Goal: Task Accomplishment & Management: Complete application form

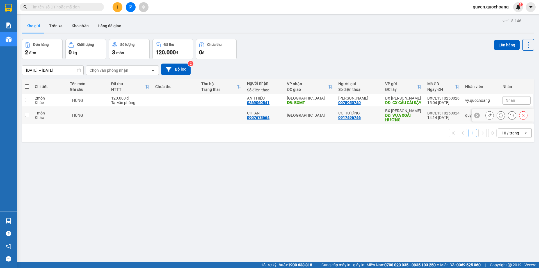
click at [406, 122] on div "DĐ: VỰA XOÀI HƯƠNG" at bounding box center [403, 117] width 36 height 9
checkbox input "true"
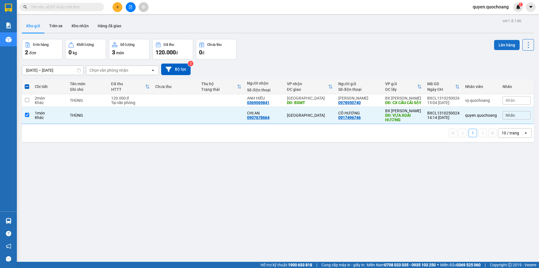
click at [494, 42] on button "Lên hàng" at bounding box center [507, 45] width 26 height 10
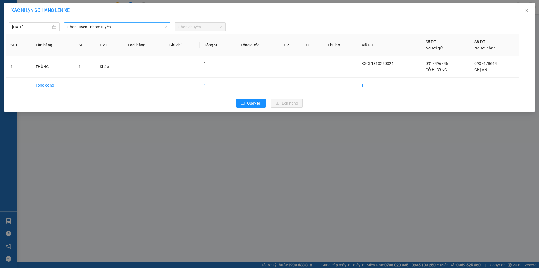
click at [113, 27] on span "Chọn tuyến - nhóm tuyến" at bounding box center [117, 27] width 100 height 8
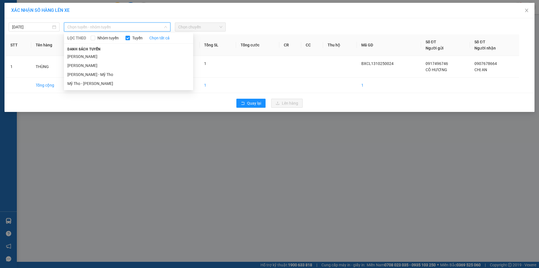
click at [98, 52] on div "Danh sách tuyến Cao Lãnh - Hồ Chí Minh Hồ Chí Minh - Cao Lãnh Cao Lãnh - Mỹ Tho…" at bounding box center [128, 67] width 129 height 42
click at [118, 53] on li "Cao Lãnh - Hồ Chí Minh" at bounding box center [128, 56] width 129 height 9
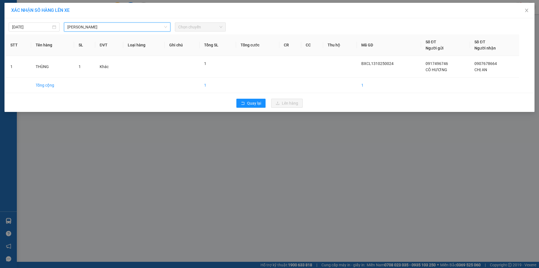
click at [187, 27] on span "Chọn chuyến" at bounding box center [200, 27] width 44 height 8
click at [207, 23] on span "Chọn chuyến" at bounding box center [200, 27] width 44 height 8
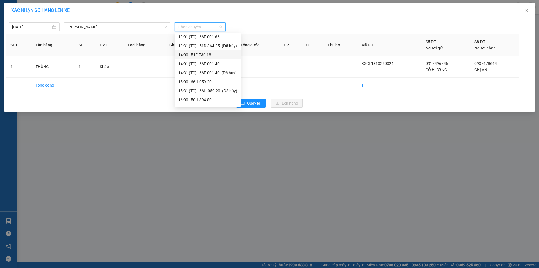
scroll to position [279, 0]
drag, startPoint x: 211, startPoint y: 56, endPoint x: 219, endPoint y: 59, distance: 8.3
click at [212, 55] on div "15:00 - 66H-059.20" at bounding box center [207, 56] width 59 height 6
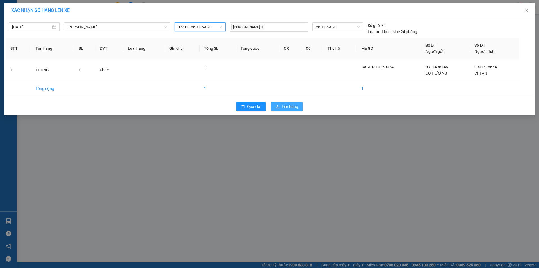
click at [286, 105] on span "Lên hàng" at bounding box center [290, 106] width 16 height 6
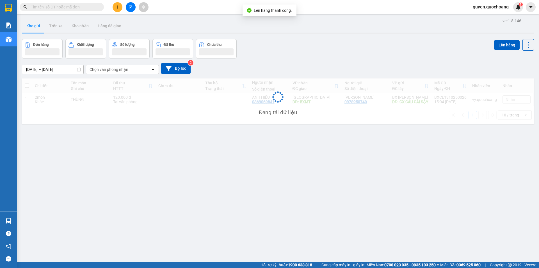
click at [116, 9] on icon "plus" at bounding box center [118, 7] width 4 height 4
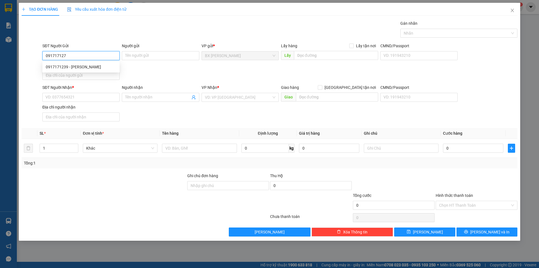
type input "0917171278"
click at [103, 70] on div "0917171278 - CÔ GIÀU" at bounding box center [81, 67] width 70 height 6
type input "CÔ GIÀU"
type input "0917171278"
click at [102, 98] on input "SĐT Người Nhận *" at bounding box center [80, 97] width 77 height 9
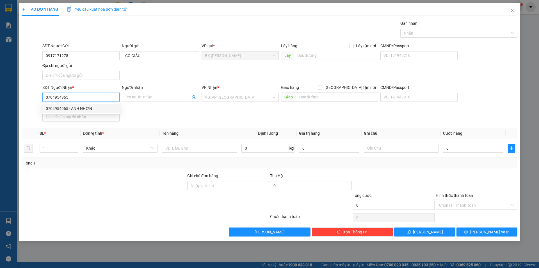
type input "0704954965"
click at [88, 95] on input "0704954965" at bounding box center [80, 97] width 77 height 9
click at [76, 99] on input "0704954965" at bounding box center [80, 97] width 77 height 9
click at [86, 109] on div "0704954965 - ANH NHƠN" at bounding box center [81, 108] width 70 height 6
type input "ANH NHƠN"
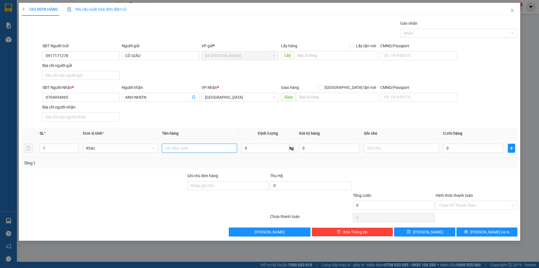
click at [188, 147] on input "text" at bounding box center [199, 147] width 75 height 9
type input "THÙNG"
click at [321, 58] on input "text" at bounding box center [336, 55] width 84 height 9
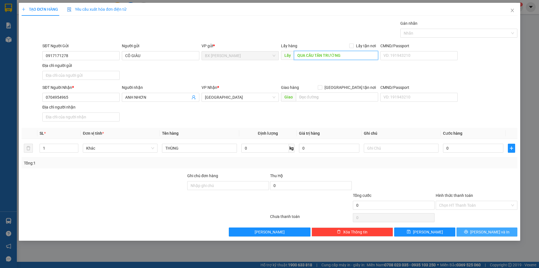
type input "QUA CẦU TÂN TRƯỜNG"
click at [465, 230] on button "Lưu và In" at bounding box center [487, 231] width 61 height 9
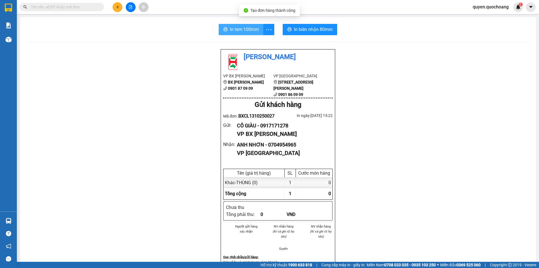
drag, startPoint x: 236, startPoint y: 34, endPoint x: 238, endPoint y: 29, distance: 4.9
click at [236, 34] on button "In tem 100mm" at bounding box center [241, 29] width 45 height 11
click at [238, 28] on span "In tem 100mm" at bounding box center [244, 29] width 29 height 7
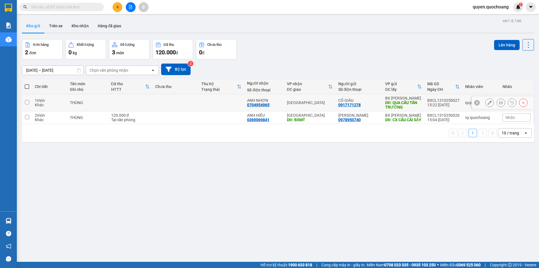
click at [321, 107] on td "[GEOGRAPHIC_DATA]" at bounding box center [309, 102] width 51 height 17
checkbox input "true"
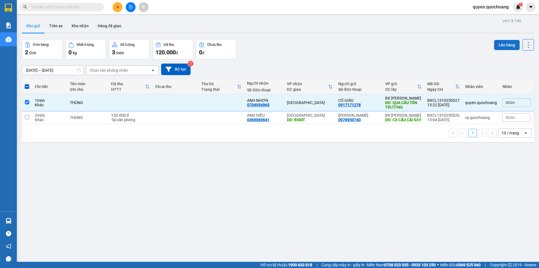
click at [496, 45] on button "Lên hàng" at bounding box center [507, 45] width 26 height 10
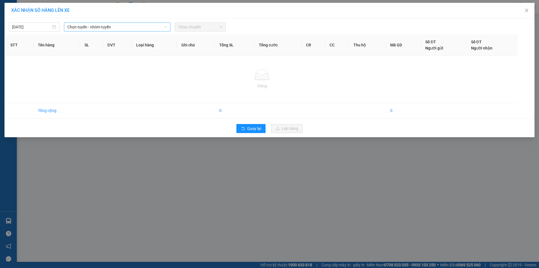
click at [111, 25] on span "Chọn tuyến - nhóm tuyến" at bounding box center [117, 27] width 100 height 8
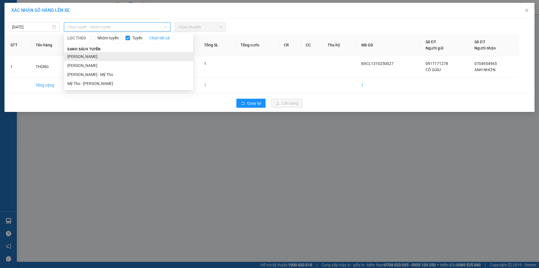
click at [89, 58] on li "Cao Lãnh - Hồ Chí Minh" at bounding box center [128, 56] width 129 height 9
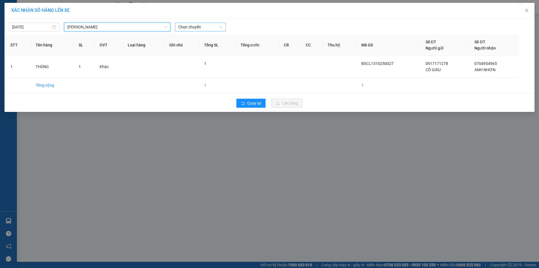
click at [210, 28] on span "Chọn chuyến" at bounding box center [200, 27] width 44 height 8
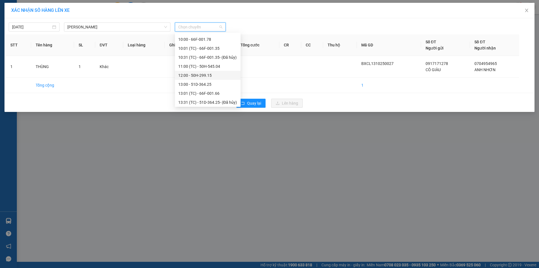
scroll to position [279, 0]
click at [202, 74] on div "16:00 - 50H-394.80" at bounding box center [207, 74] width 59 height 6
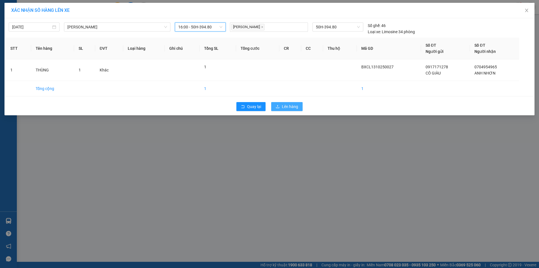
drag, startPoint x: 287, startPoint y: 106, endPoint x: 282, endPoint y: 106, distance: 4.8
click at [284, 106] on span "Lên hàng" at bounding box center [290, 106] width 16 height 6
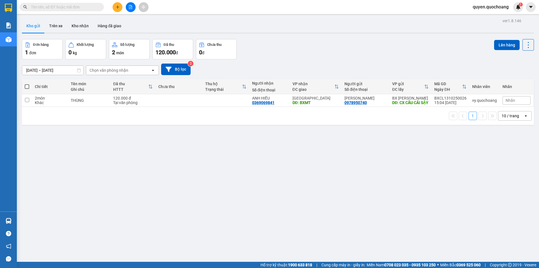
click at [118, 10] on button at bounding box center [118, 7] width 10 height 10
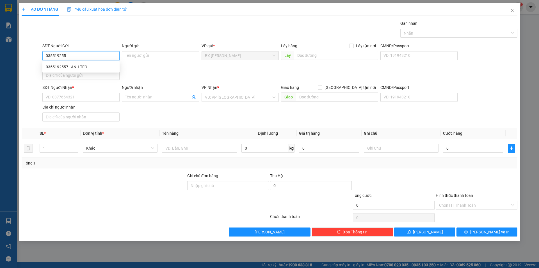
type input "0355192557"
click at [93, 65] on div "0355192557 - ANH TÈO" at bounding box center [81, 67] width 70 height 6
type input "ANH TÈO"
type input "0355192557"
click at [94, 99] on input "SĐT Người Nhận *" at bounding box center [80, 97] width 77 height 9
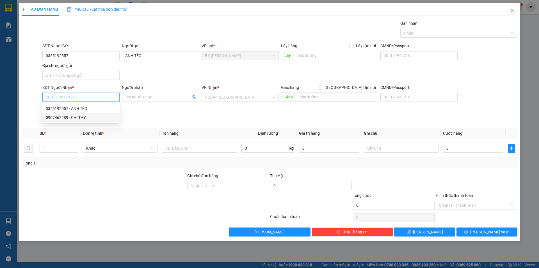
click at [85, 120] on div "0907462289 - CHỊ THY" at bounding box center [80, 117] width 77 height 9
type input "0907462289"
type input "CHỊ THY"
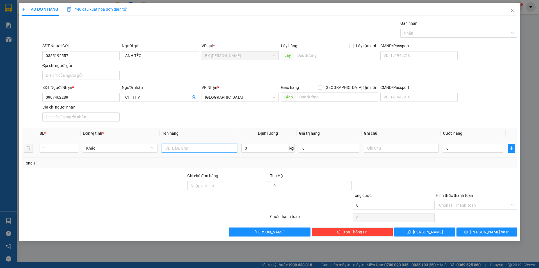
click at [191, 149] on input "text" at bounding box center [199, 147] width 75 height 9
type input "BỌC"
drag, startPoint x: 62, startPoint y: 144, endPoint x: 0, endPoint y: 143, distance: 62.3
click at [1, 143] on div "TẠO ĐƠN HÀNG Yêu cầu xuất hóa đơn điện tử Transit Pickup Surcharge Ids Transit …" at bounding box center [269, 134] width 539 height 268
type input "3"
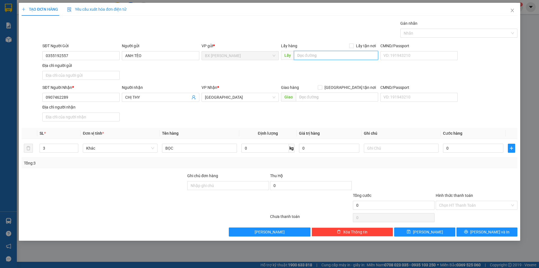
click at [327, 54] on input "text" at bounding box center [336, 55] width 84 height 9
type input "U"
type input "ỦY TÍN DỤNG BÀ TỨ"
drag, startPoint x: 473, startPoint y: 234, endPoint x: 388, endPoint y: 94, distance: 163.3
click at [472, 233] on button "Lưu và In" at bounding box center [487, 231] width 61 height 9
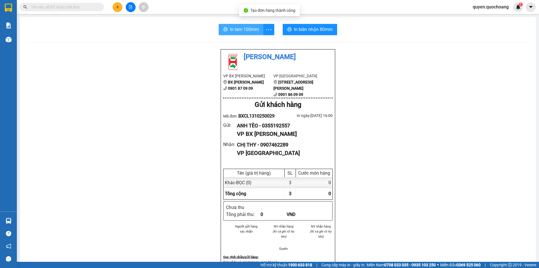
click at [242, 31] on span "In tem 100mm" at bounding box center [244, 29] width 29 height 7
